Goal: Task Accomplishment & Management: Use online tool/utility

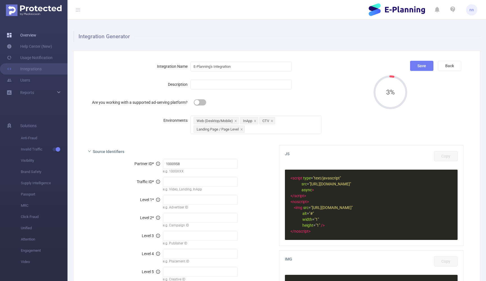
click at [36, 33] on link "Overview" at bounding box center [22, 35] width 30 height 11
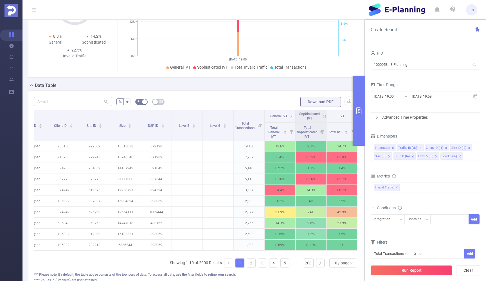
click at [291, 116] on icon at bounding box center [291, 116] width 5 height 5
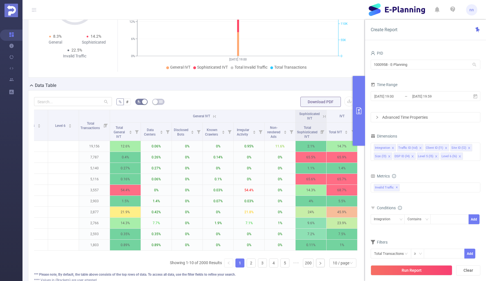
scroll to position [0, 203]
click at [322, 117] on icon at bounding box center [324, 116] width 5 height 5
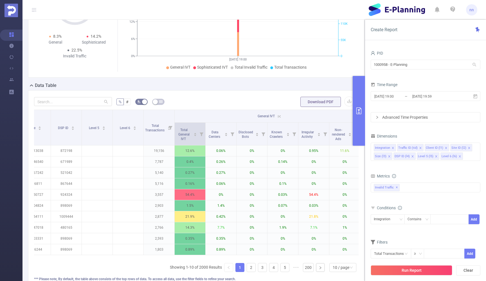
scroll to position [0, 133]
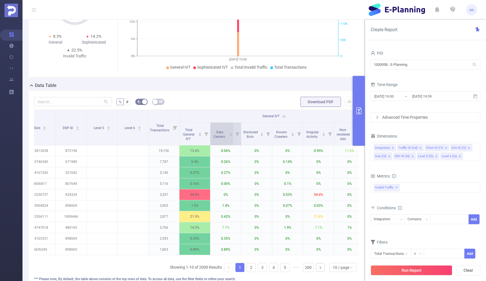
click at [227, 134] on div "Data Centers" at bounding box center [222, 134] width 21 height 10
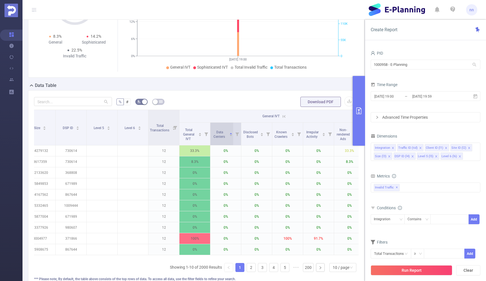
click at [227, 134] on div "Data Centers" at bounding box center [222, 134] width 21 height 10
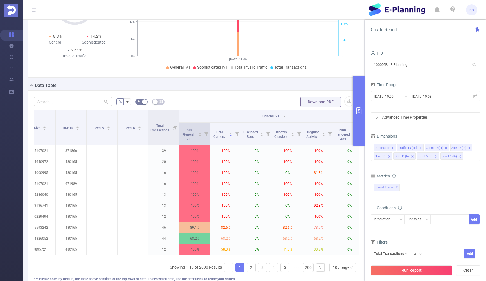
click at [206, 135] on icon at bounding box center [206, 134] width 4 height 4
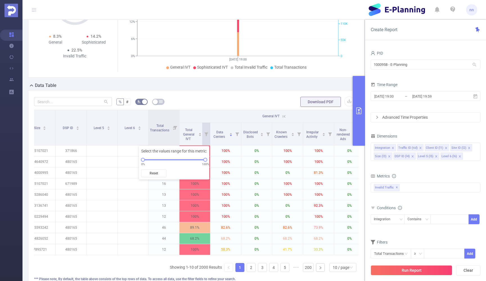
click at [220, 118] on th "General IVT" at bounding box center [272, 116] width 186 height 13
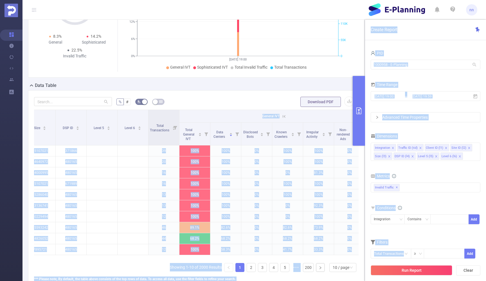
drag, startPoint x: 241, startPoint y: 122, endPoint x: 200, endPoint y: 119, distance: 41.2
click at [200, 119] on body "nn Overview Help Center (New) Usage Notification Integrations Users Reports PID…" at bounding box center [243, 140] width 486 height 281
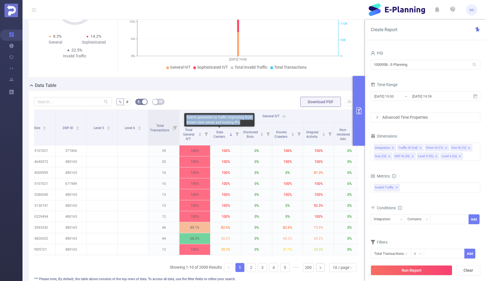
drag, startPoint x: 187, startPoint y: 117, endPoint x: 239, endPoint y: 123, distance: 52.6
click at [239, 123] on div "Events generated by traffic originating from known data center and hosting IPs." at bounding box center [219, 119] width 70 height 13
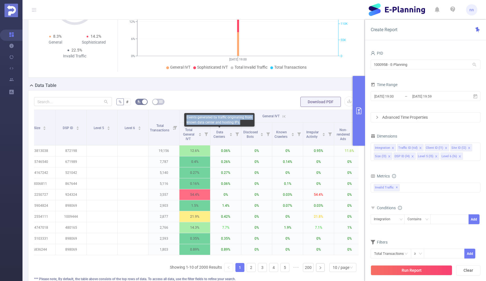
copy div "Events generated by traffic originating from known data center and hosting IPs."
drag, startPoint x: 241, startPoint y: 122, endPoint x: 186, endPoint y: 114, distance: 55.4
click at [186, 114] on div "Events generated by traffic originating from known data center and hosting IPs." at bounding box center [219, 119] width 70 height 13
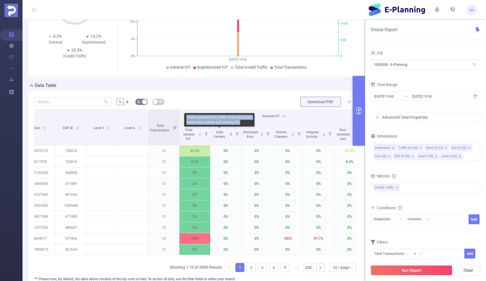
copy div "Events generated by traffic originating from known data center and hosting IPs."
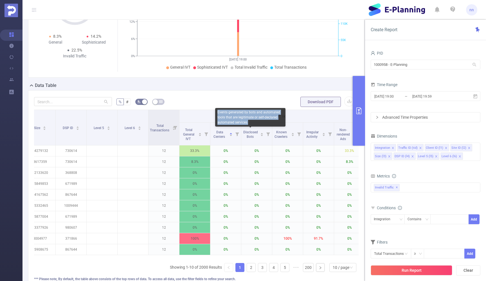
drag, startPoint x: 252, startPoint y: 123, endPoint x: 217, endPoint y: 113, distance: 36.1
click at [217, 113] on div "Events generated by bots and automated tools that are legitimate or self-declar…" at bounding box center [250, 117] width 70 height 19
copy div "Events generated by bots and automated tools that are legitimate or self-declar…"
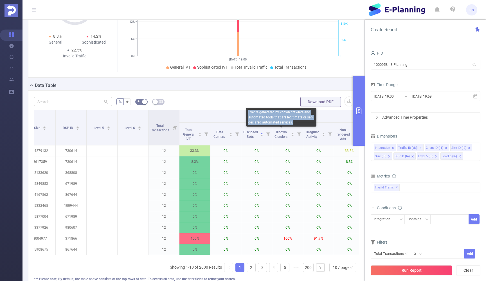
drag, startPoint x: 293, startPoint y: 122, endPoint x: 249, endPoint y: 113, distance: 45.6
click at [249, 113] on div "Events generated by known crawlers and automated tools that are legitimate or s…" at bounding box center [281, 117] width 70 height 19
copy div "Events generated by known crawlers and automated tools that are legitimate or s…"
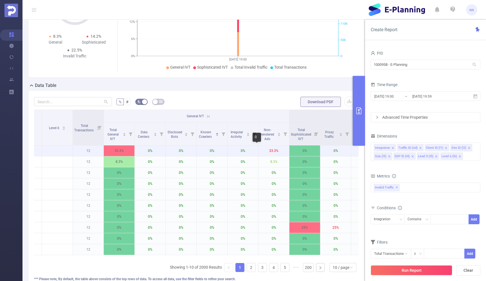
scroll to position [0, 210]
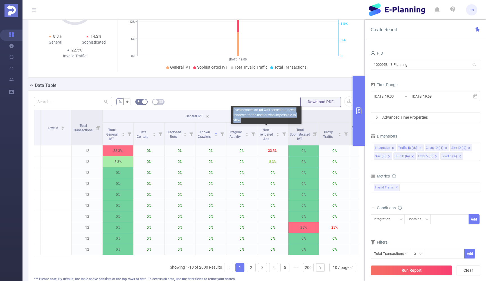
drag, startPoint x: 246, startPoint y: 121, endPoint x: 232, endPoint y: 109, distance: 19.1
click at [232, 109] on div "Events where an ad was served but never rendered to the user or was impossible …" at bounding box center [266, 115] width 70 height 19
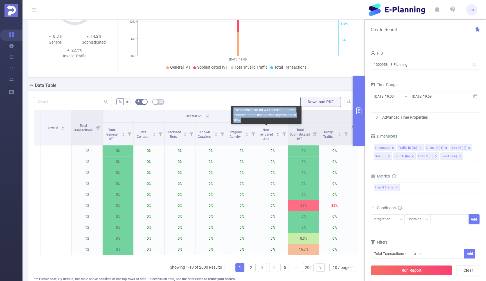
copy div "Events where an ad was served but never rendered to the user or was impossible …"
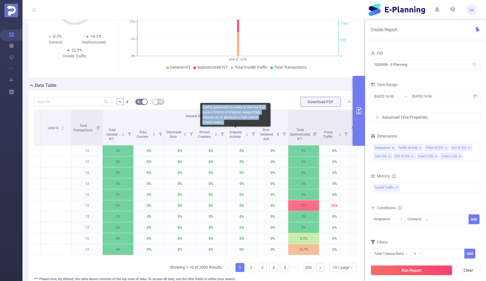
drag, startPoint x: 222, startPoint y: 123, endPoint x: 202, endPoint y: 108, distance: 25.8
click at [202, 108] on div "Events generated by users or devices that have a history of irregular usage (hi…" at bounding box center [235, 115] width 70 height 24
copy div "Events generated by users or devices that have a history of irregular usage (hi…"
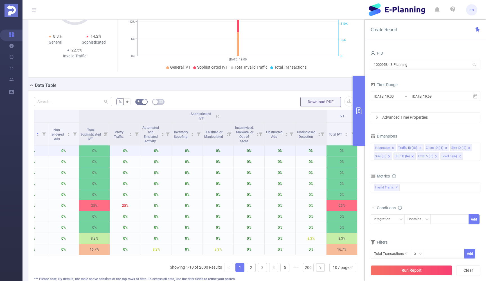
scroll to position [0, 419]
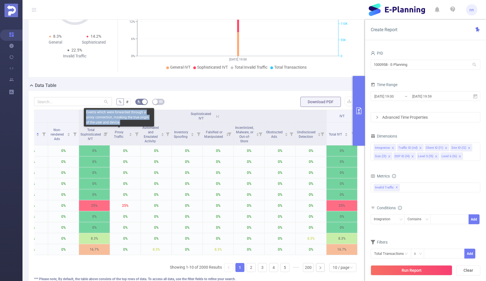
drag, startPoint x: 122, startPoint y: 123, endPoint x: 85, endPoint y: 113, distance: 38.1
click at [85, 113] on div "Events which were forwarded through a proxy connection, masking the true origin…" at bounding box center [119, 117] width 70 height 19
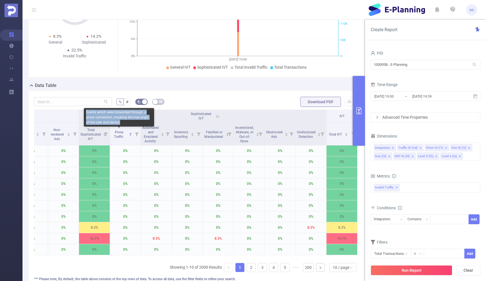
copy div "Events which were forwarded through a proxy connection, masking the true origin…"
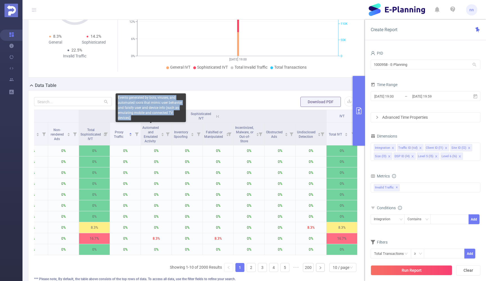
drag, startPoint x: 135, startPoint y: 118, endPoint x: 117, endPoint y: 95, distance: 28.9
click at [117, 96] on div "Events generated by bots, viruses, and automated tools that mimic user behavior…" at bounding box center [151, 107] width 70 height 29
copy div "Events generated by bots, viruses, and automated tools that mimic user behavior…"
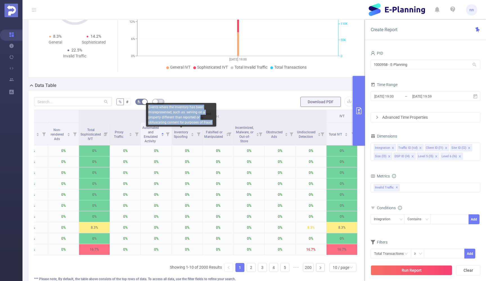
drag, startPoint x: 212, startPoint y: 123, endPoint x: 148, endPoint y: 106, distance: 66.3
click at [148, 106] on div "Events where the inventory has been misrepresented, such as: serving on a prope…" at bounding box center [181, 115] width 70 height 24
copy div "Events where the inventory has been misrepresented, such as: serving on a prope…"
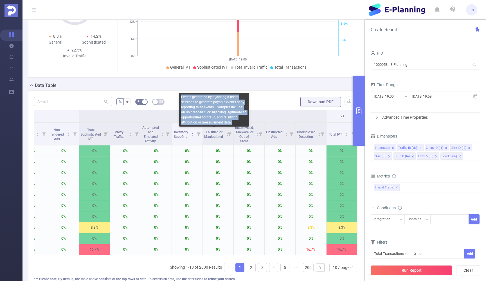
drag, startPoint x: 234, startPoint y: 122, endPoint x: 179, endPoint y: 98, distance: 59.7
click at [179, 98] on div "Events generated by hijacking a user’s sessions to generate payable events or b…" at bounding box center [214, 110] width 70 height 34
copy div "Events generated by hijacking a user’s sessions to generate payable events or b…"
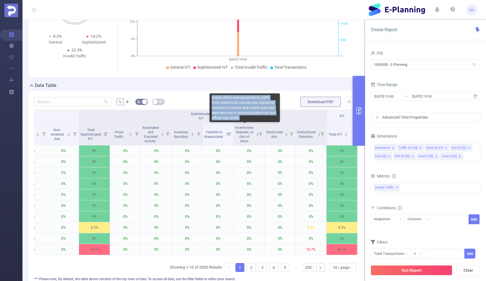
drag, startPoint x: 243, startPoint y: 118, endPoint x: 211, endPoint y: 98, distance: 37.7
click at [211, 98] on div "Events which were generated by traffic from incentivized sources, ads injected …" at bounding box center [244, 107] width 70 height 29
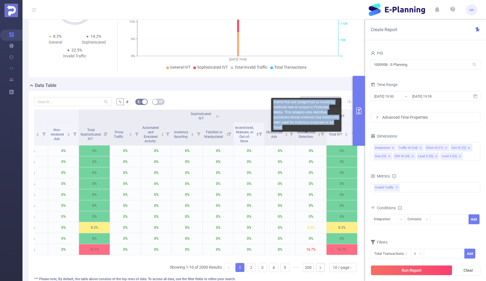
drag, startPoint x: 327, startPoint y: 122, endPoint x: 272, endPoint y: 101, distance: 58.2
click at [272, 101] on div "Events that are categorized as invalid by methods new or unique to Protected Me…" at bounding box center [306, 115] width 70 height 34
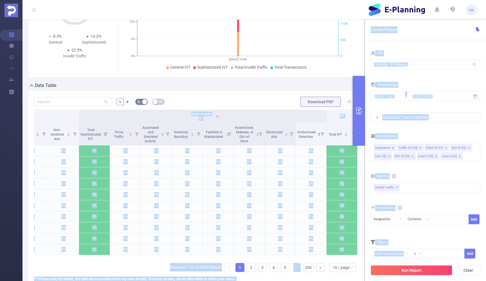
drag, startPoint x: 266, startPoint y: 123, endPoint x: 247, endPoint y: 109, distance: 23.3
click at [247, 109] on body "nn Overview Help Center (New) Usage Notification Integrations Users Reports PID…" at bounding box center [243, 140] width 486 height 281
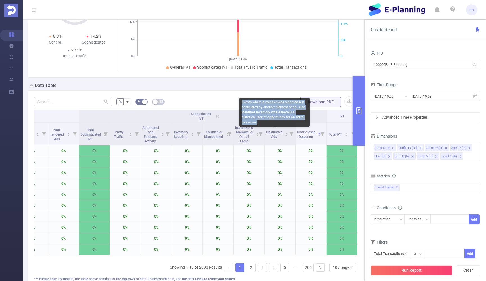
drag, startPoint x: 259, startPoint y: 121, endPoint x: 242, endPoint y: 101, distance: 26.9
click at [242, 101] on div "Events where a creative was rendered but obstructed by another element or ad. A…" at bounding box center [274, 112] width 70 height 29
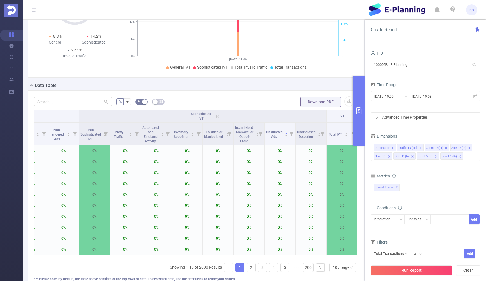
click at [416, 190] on div "Invalid Traffic ✕" at bounding box center [425, 187] width 110 height 10
click at [379, 189] on span at bounding box center [380, 189] width 4 height 4
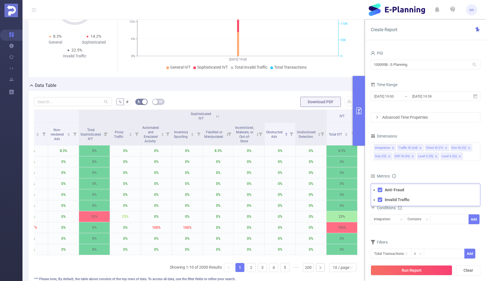
click at [433, 174] on div "Metrics" at bounding box center [425, 176] width 110 height 9
click at [412, 269] on button "Run Report" at bounding box center [411, 270] width 82 height 10
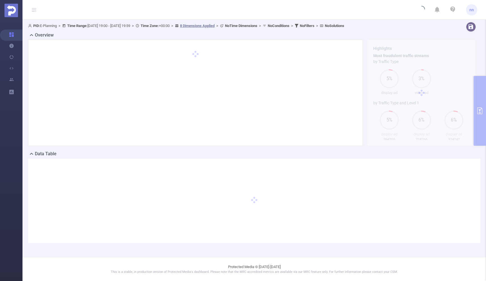
scroll to position [0, 0]
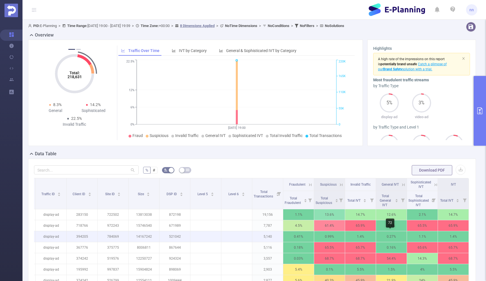
scroll to position [0, 30]
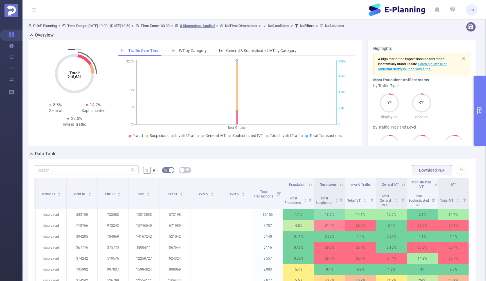
click at [340, 185] on icon at bounding box center [340, 184] width 5 height 5
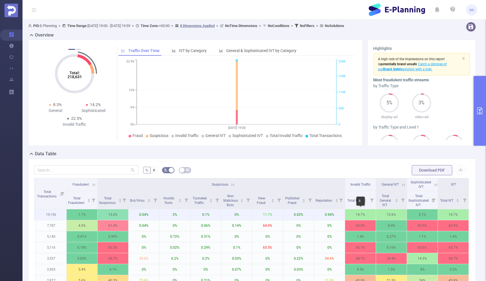
scroll to position [0, 246]
click at [92, 183] on icon at bounding box center [93, 184] width 5 height 5
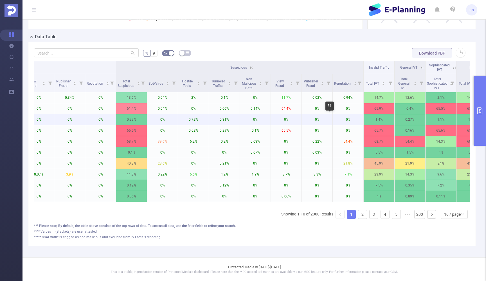
scroll to position [0, 444]
